Goal: Find specific page/section: Find specific page/section

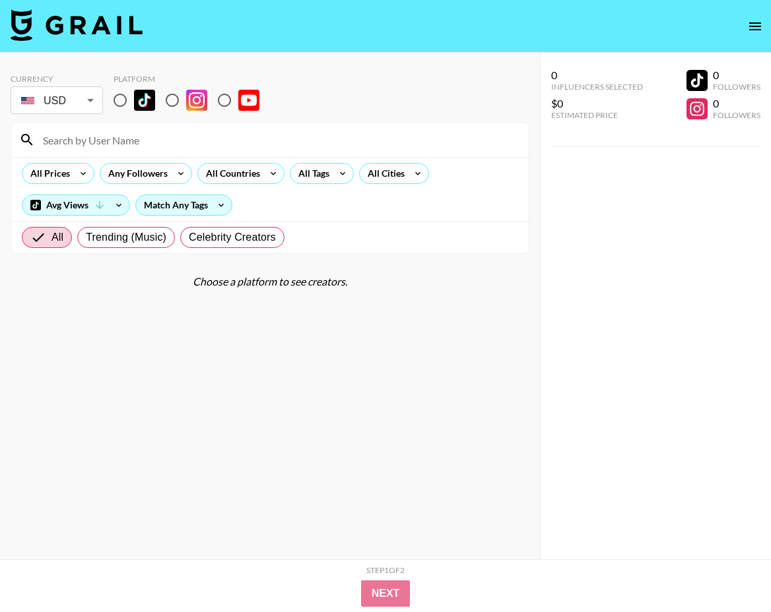
click at [153, 130] on input at bounding box center [278, 139] width 486 height 21
click at [367, 87] on div "Currency USD USD ​ Platform" at bounding box center [270, 95] width 519 height 43
click at [112, 92] on input "radio" at bounding box center [120, 100] width 28 height 28
radio input "true"
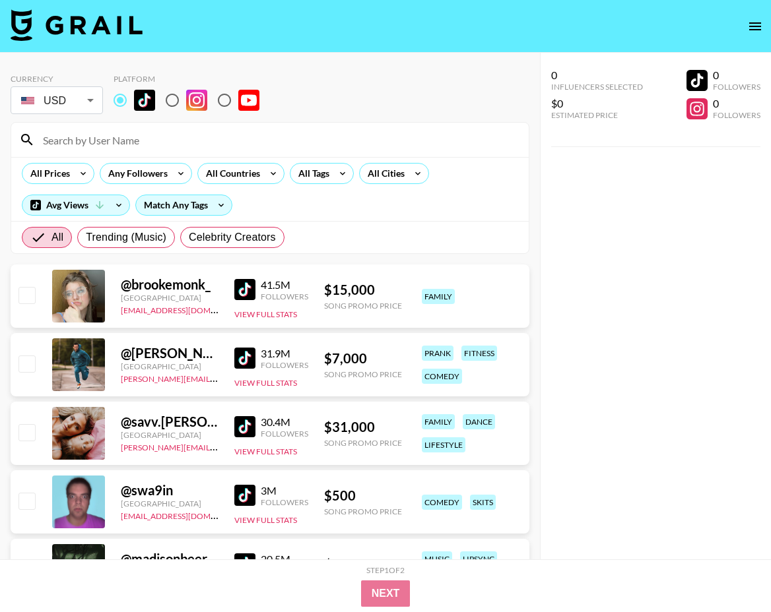
click at [151, 140] on input at bounding box center [278, 139] width 486 height 21
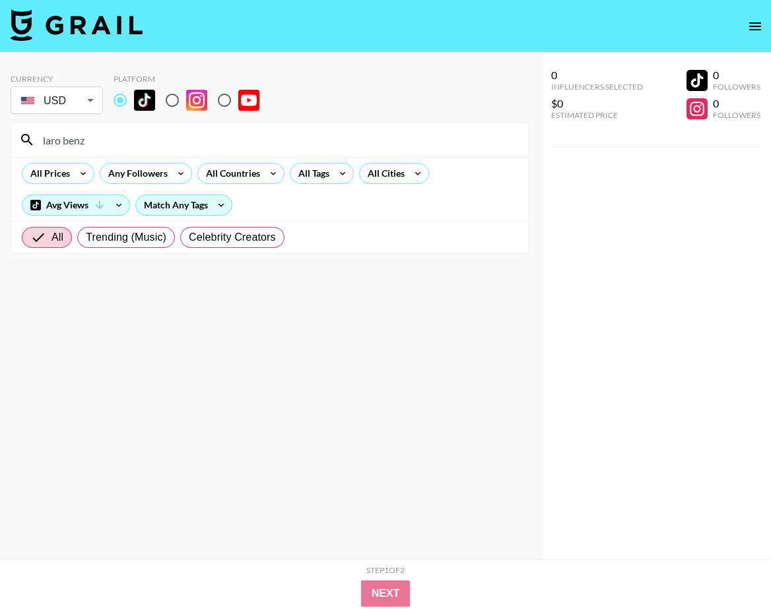
click at [402, 104] on div "Currency USD USD ​ Platform" at bounding box center [270, 95] width 519 height 43
click at [65, 139] on input "laro benz" at bounding box center [278, 139] width 486 height 21
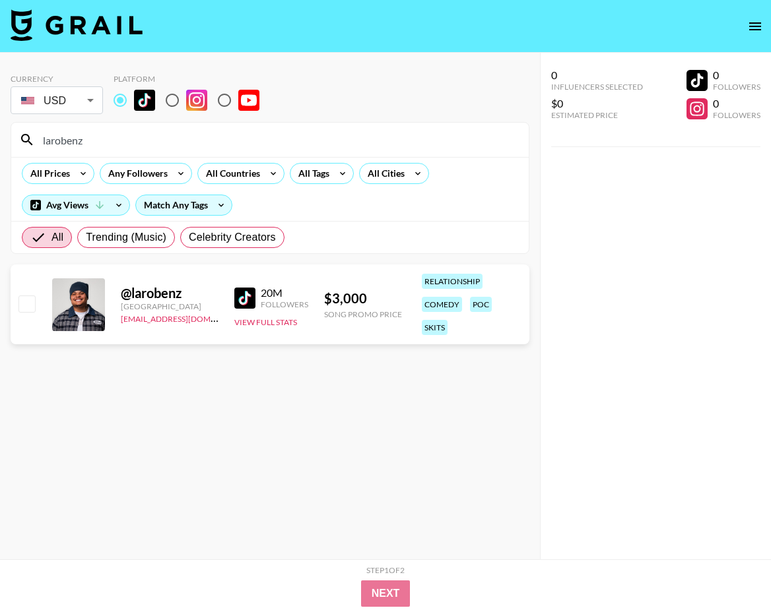
type input "larobenz"
click at [393, 468] on section "Currency USD USD ​ Platform larobenz All Prices Any Followers All Countries All…" at bounding box center [270, 316] width 519 height 507
